Goal: Information Seeking & Learning: Learn about a topic

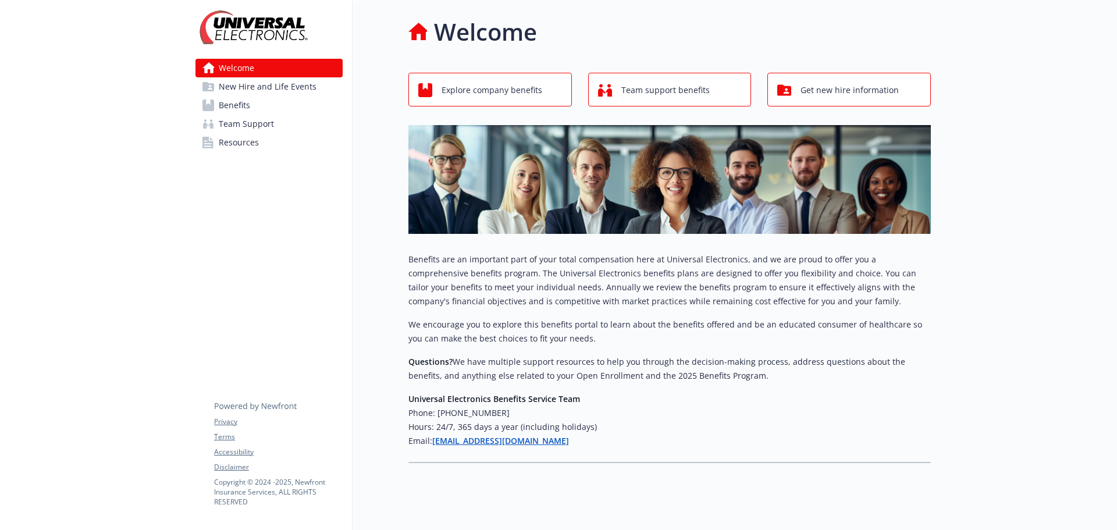
click at [232, 109] on span "Benefits" at bounding box center [234, 105] width 31 height 19
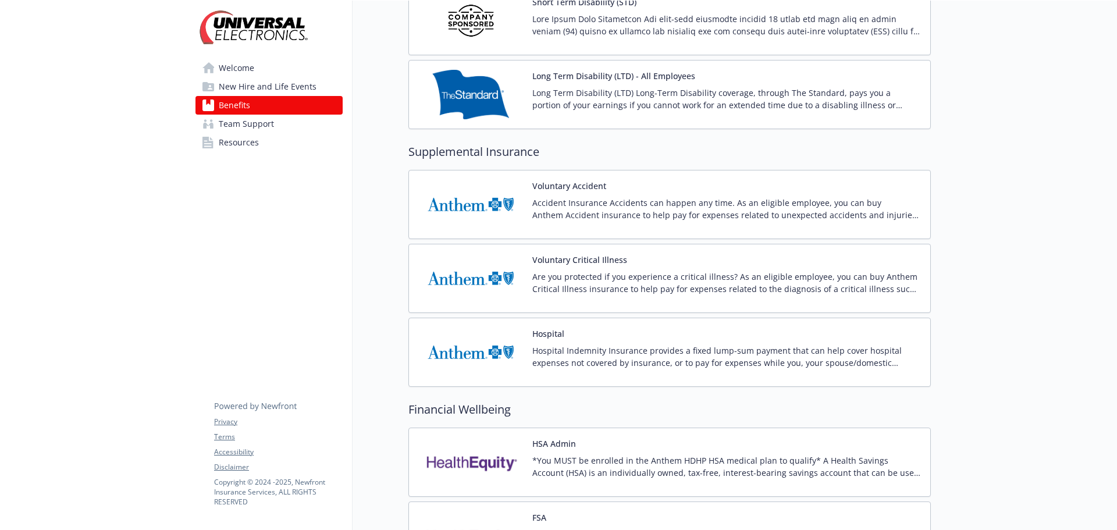
scroll to position [814, 0]
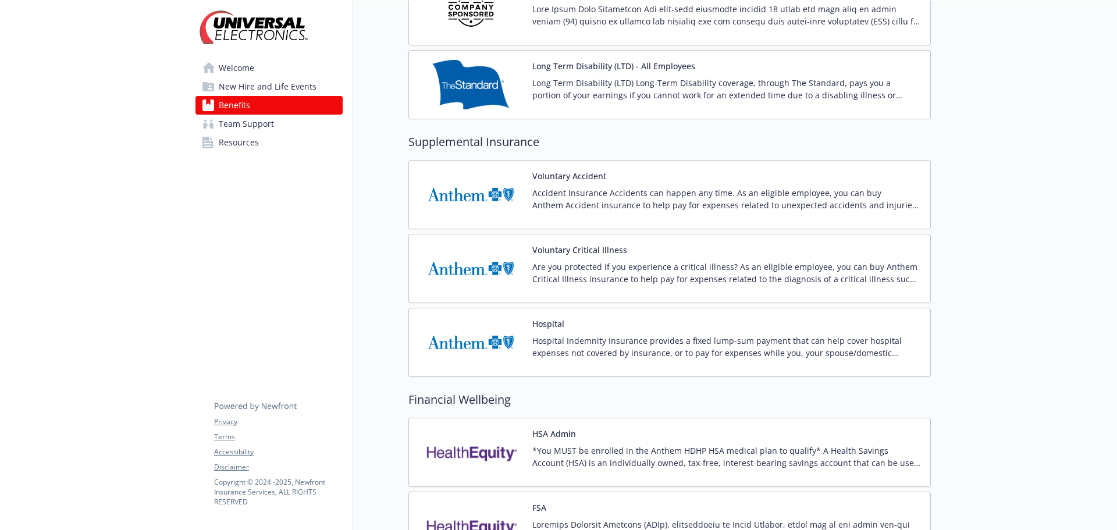
click at [571, 175] on button "Voluntary Accident" at bounding box center [569, 176] width 74 height 12
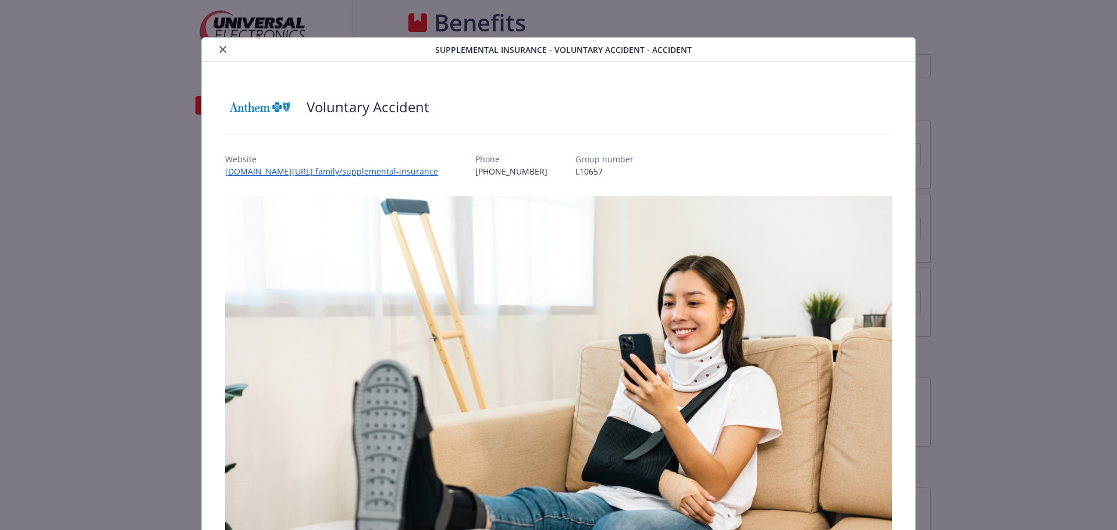
scroll to position [814, 0]
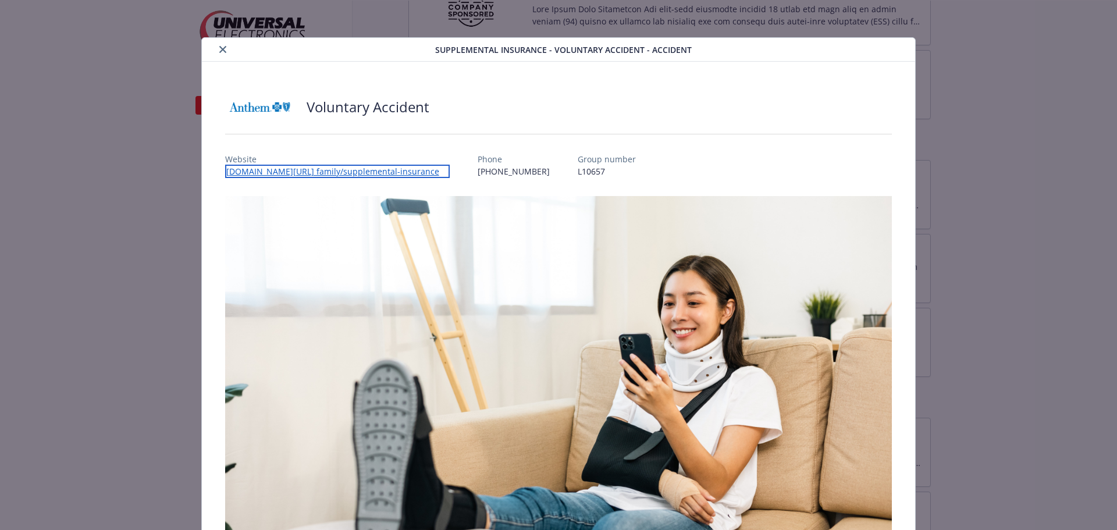
click at [306, 173] on link "[DOMAIN_NAME][URL] family/supplemental-insurance" at bounding box center [337, 171] width 225 height 13
click at [393, 173] on link "[DOMAIN_NAME][URL] family/supplemental-insurance" at bounding box center [337, 171] width 225 height 13
click at [385, 172] on link "[DOMAIN_NAME][URL] family/supplemental-insurance" at bounding box center [337, 171] width 225 height 13
click at [221, 52] on icon "close" at bounding box center [222, 49] width 7 height 7
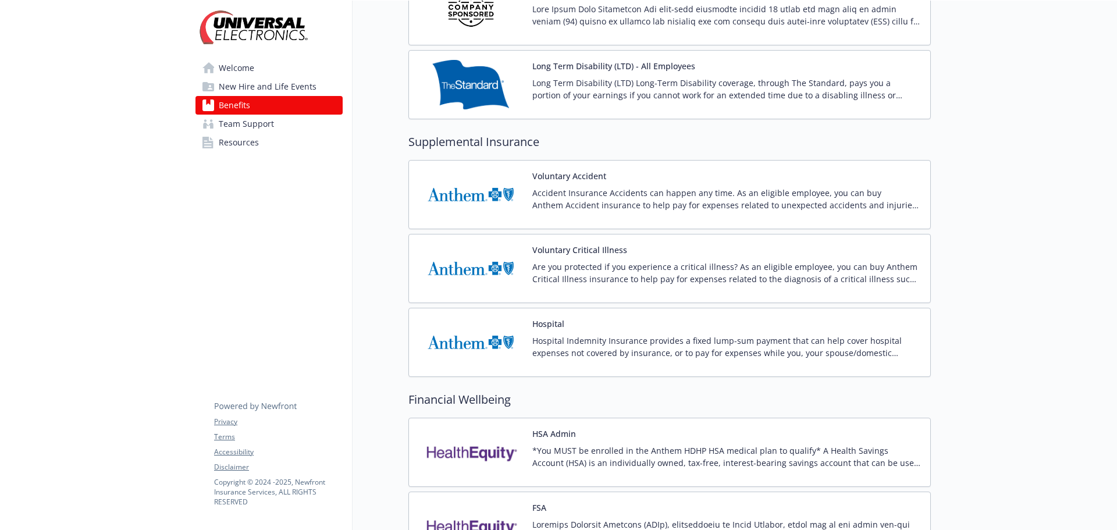
click at [544, 322] on button "Hospital" at bounding box center [548, 324] width 32 height 12
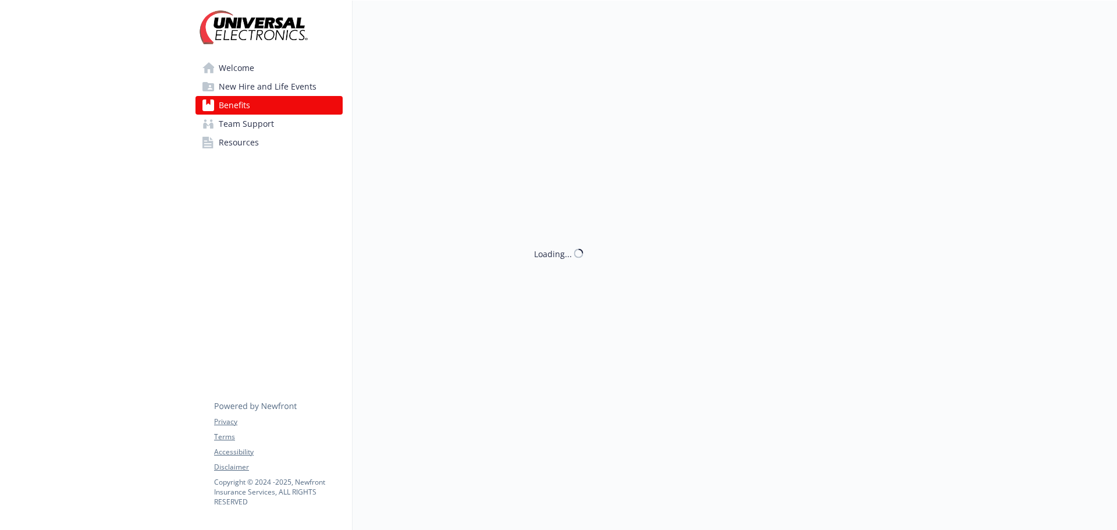
scroll to position [814, 0]
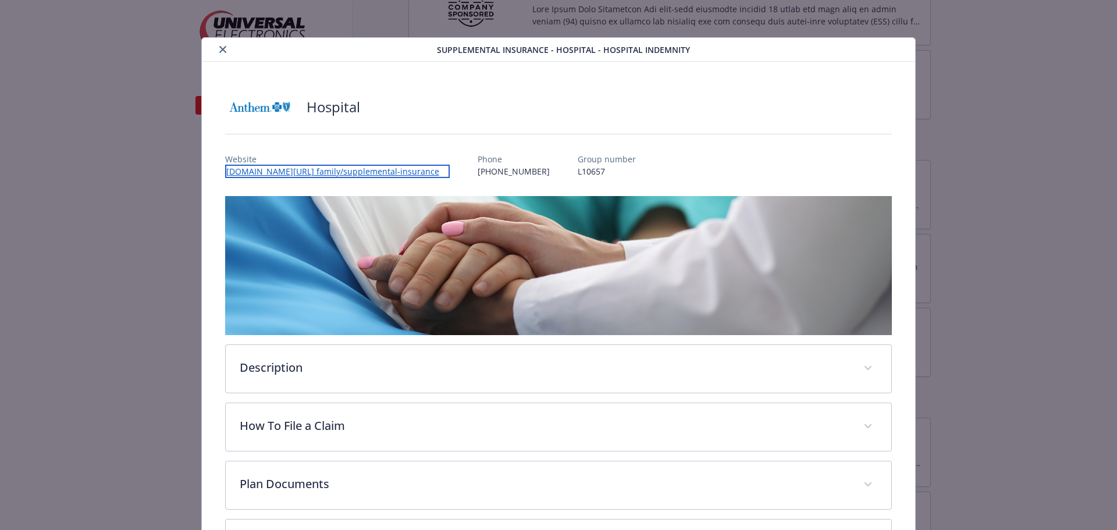
click at [308, 170] on link "[DOMAIN_NAME][URL] family/supplemental-insurance" at bounding box center [337, 171] width 225 height 13
click at [222, 51] on icon "close" at bounding box center [222, 49] width 7 height 7
